Goal: Navigation & Orientation: Find specific page/section

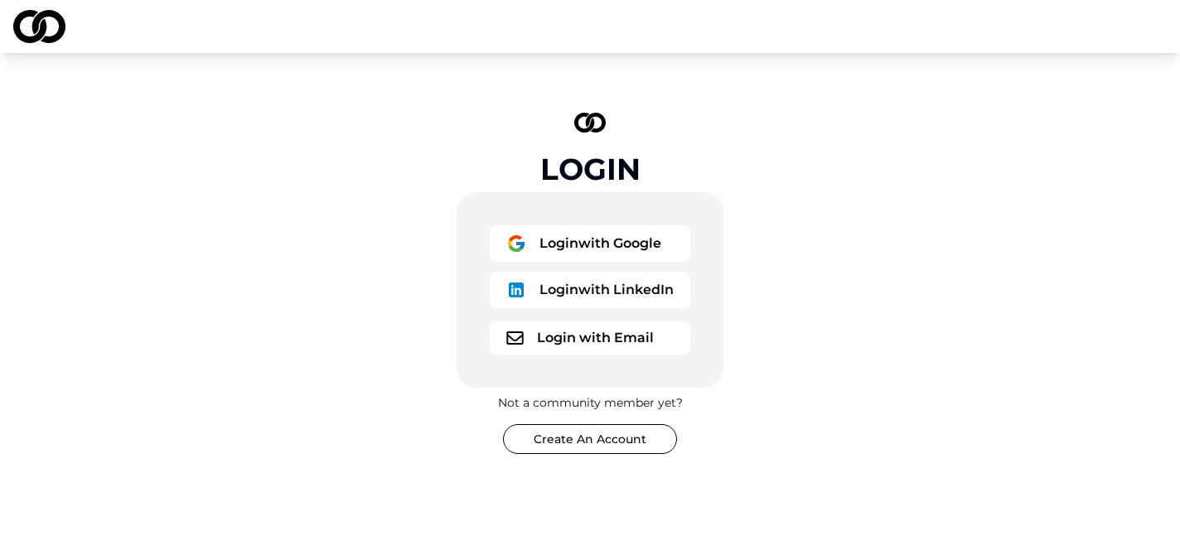
click at [606, 255] on button "Login with Google" at bounding box center [590, 243] width 200 height 36
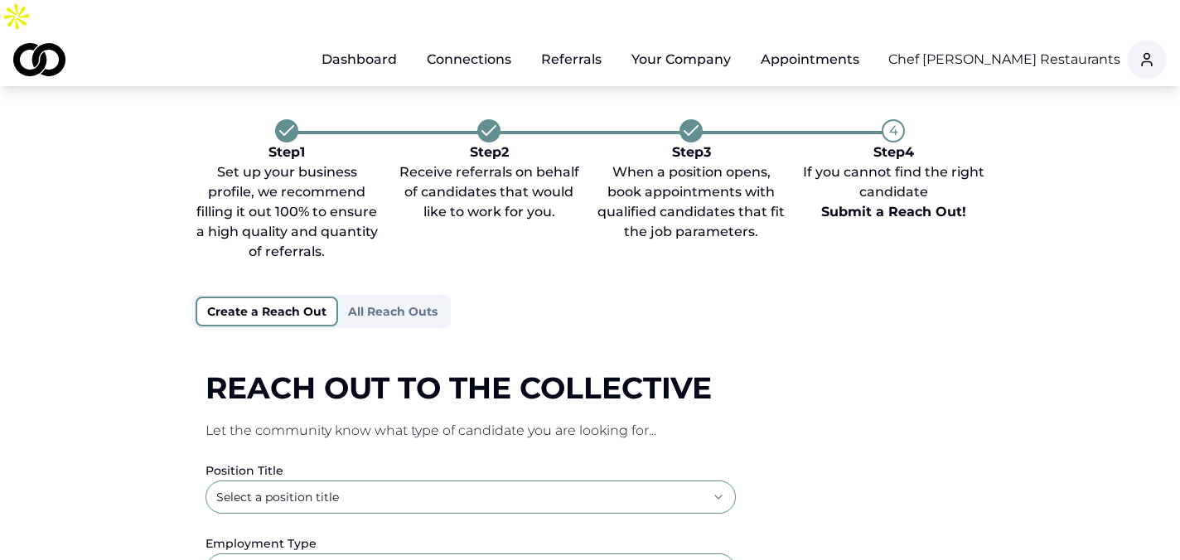
click at [988, 119] on div "**********" at bounding box center [590, 563] width 1060 height 888
click at [348, 43] on link "Dashboard" at bounding box center [359, 59] width 102 height 33
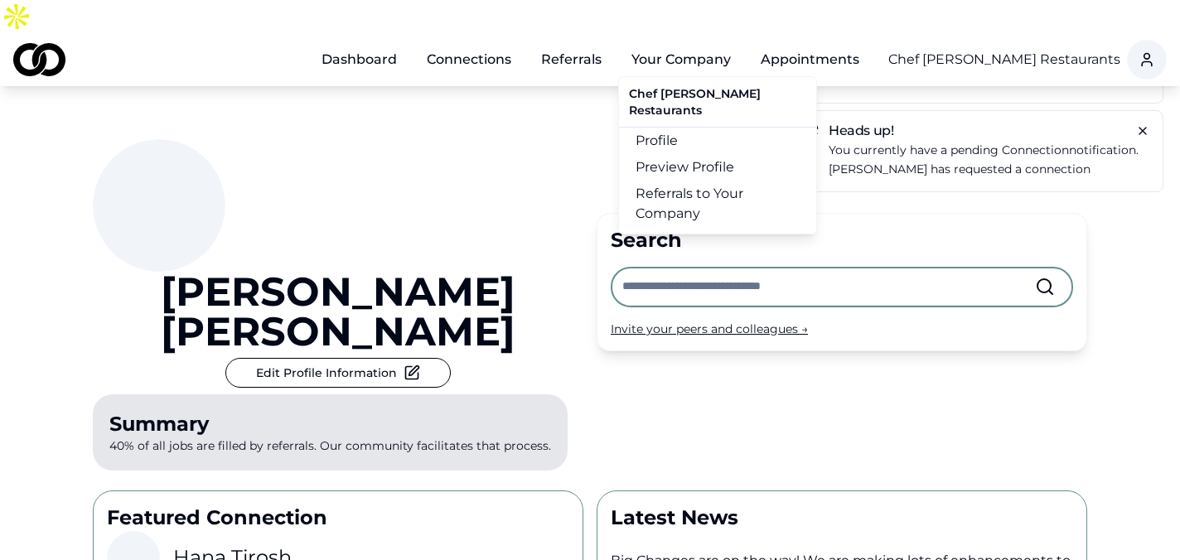
click at [657, 43] on button "Your Company" at bounding box center [681, 59] width 126 height 33
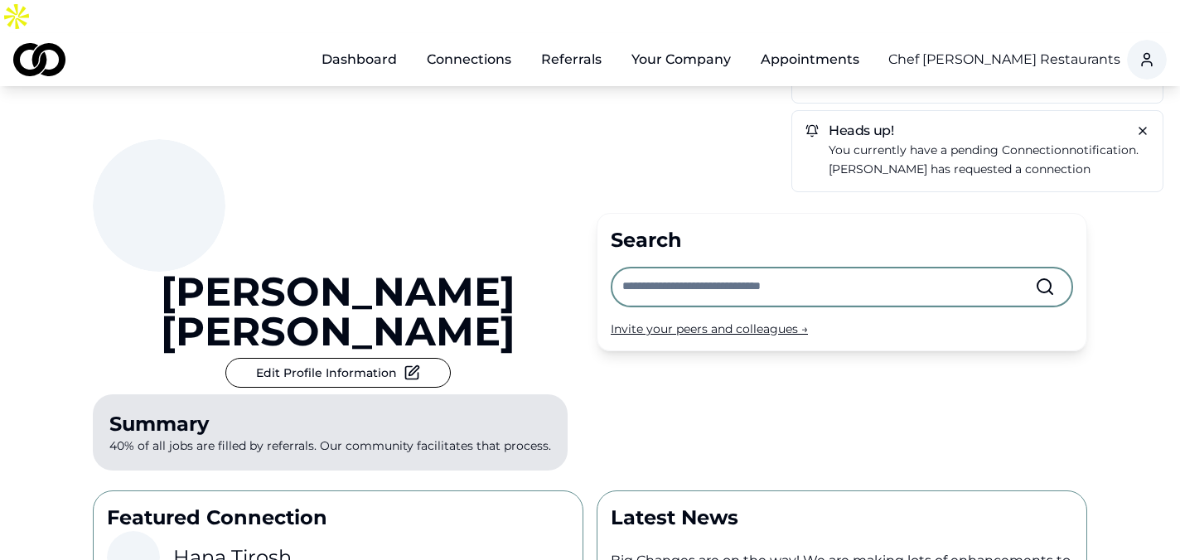
click at [657, 43] on button "Your Company" at bounding box center [681, 59] width 126 height 33
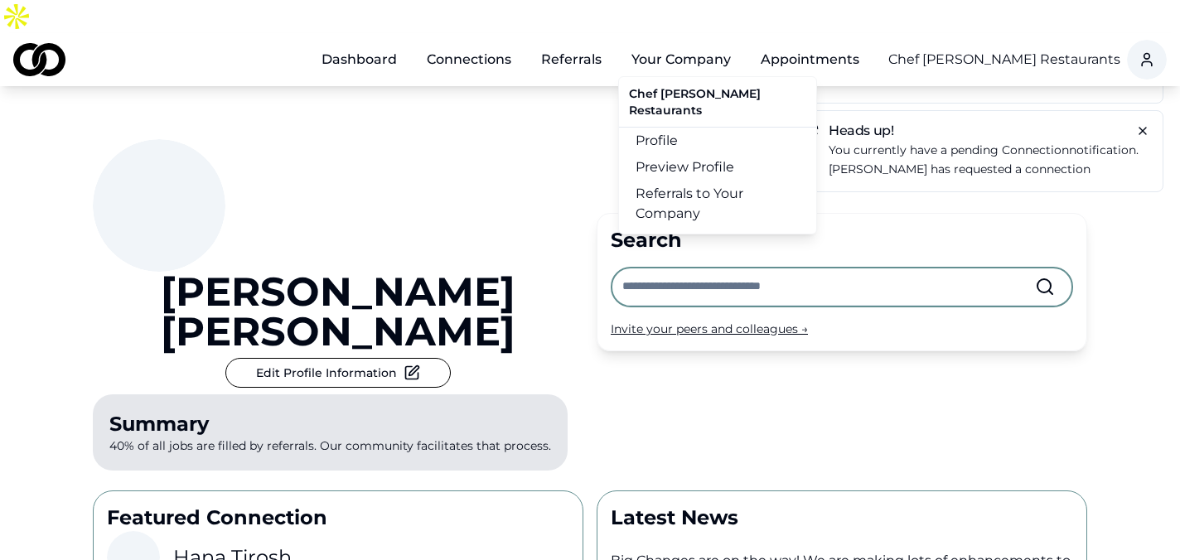
click at [664, 181] on link "Referrals to Your Company" at bounding box center [717, 204] width 197 height 46
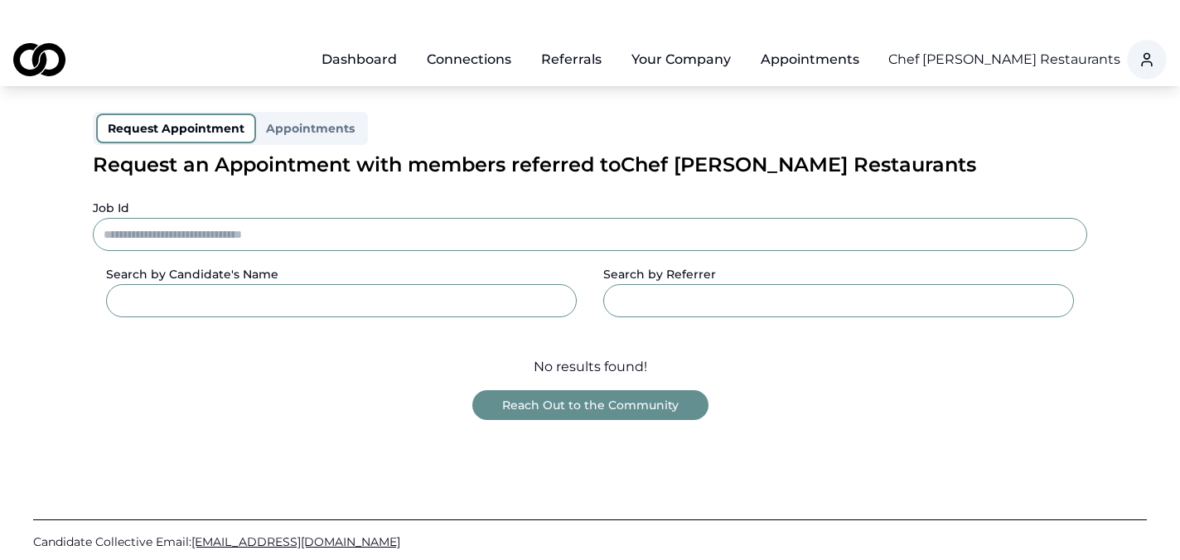
scroll to position [180, 0]
